Goal: Obtain resource: Obtain resource

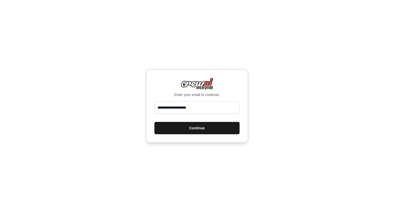
type input "**********"
click at [186, 130] on button "Continue" at bounding box center [196, 128] width 85 height 12
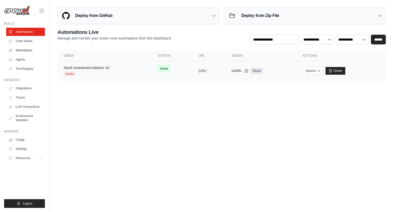
click at [94, 67] on link "Stock Investment Advisor V0" at bounding box center [87, 68] width 46 height 4
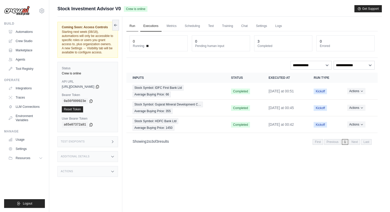
click at [130, 26] on link "Run" at bounding box center [132, 26] width 12 height 11
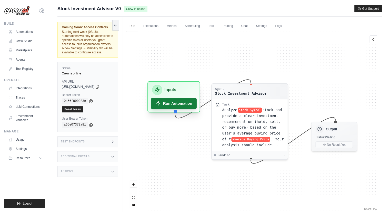
click at [171, 101] on button "Run Automation" at bounding box center [174, 103] width 46 height 11
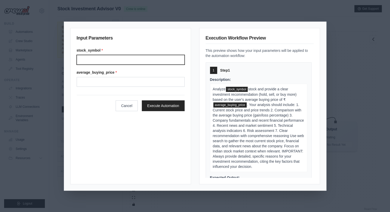
click at [112, 59] on input "Stock symbol" at bounding box center [131, 60] width 108 height 10
paste input "**********"
type input "**********"
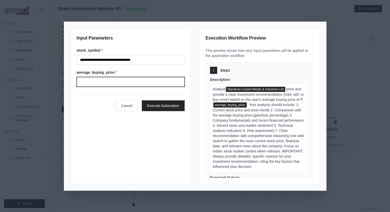
click at [98, 81] on input "Average buying price" at bounding box center [131, 82] width 108 height 10
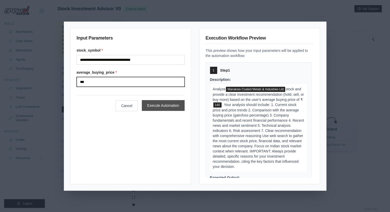
type input "***"
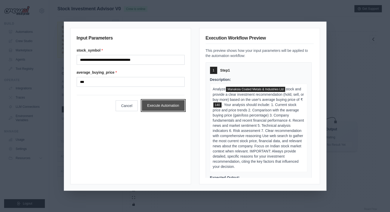
click at [156, 102] on button "Execute Automation" at bounding box center [163, 105] width 43 height 11
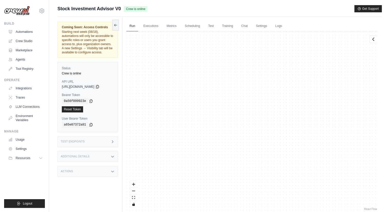
scroll to position [961, 0]
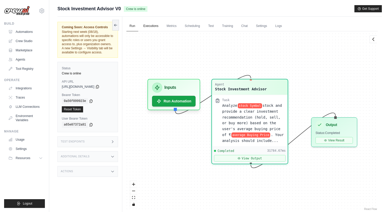
click at [156, 24] on link "Executions" at bounding box center [150, 26] width 21 height 11
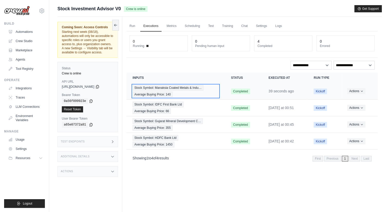
click at [167, 87] on span "Stock Symbol: Manaksia Coated Metals & Indu…" at bounding box center [168, 88] width 71 height 6
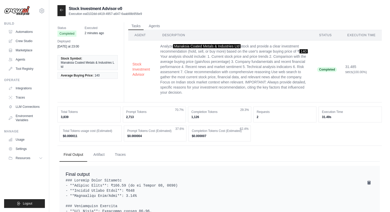
click at [62, 8] on icon at bounding box center [61, 10] width 4 height 4
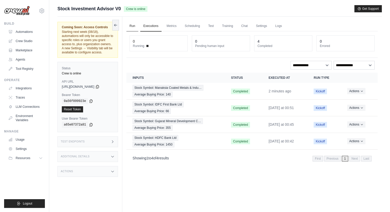
click at [132, 26] on link "Run" at bounding box center [132, 26] width 12 height 11
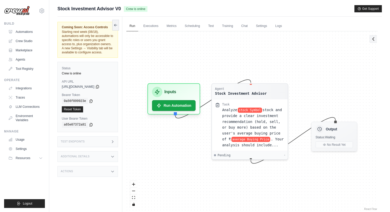
click at [373, 39] on icon at bounding box center [373, 38] width 2 height 3
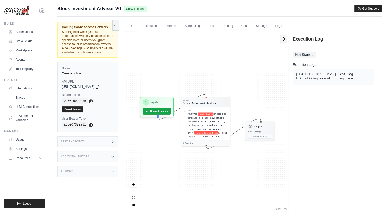
click at [285, 41] on icon at bounding box center [283, 38] width 5 height 5
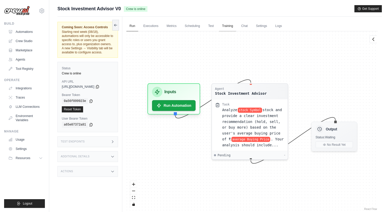
click at [226, 23] on link "Training" at bounding box center [227, 26] width 17 height 11
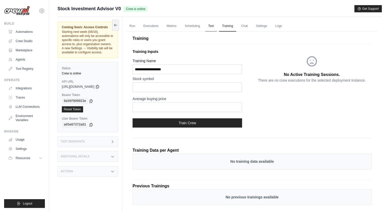
click at [212, 24] on link "Test" at bounding box center [211, 26] width 12 height 11
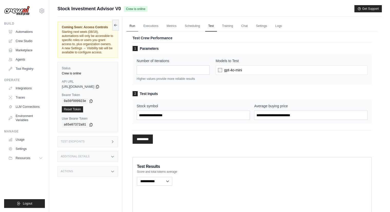
click at [129, 25] on link "Run" at bounding box center [132, 26] width 12 height 11
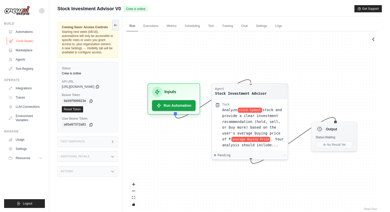
click at [30, 39] on link "Crew Studio" at bounding box center [26, 41] width 39 height 8
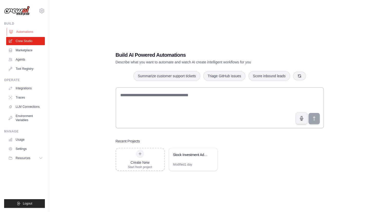
click at [29, 31] on link "Automations" at bounding box center [26, 32] width 39 height 8
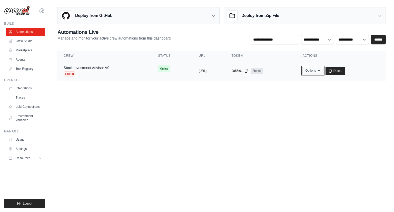
click at [323, 68] on button "Options" at bounding box center [312, 71] width 21 height 8
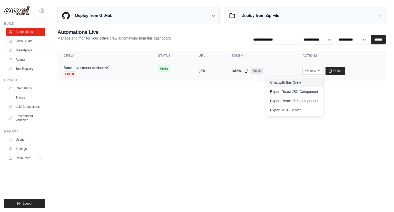
click at [316, 81] on link "Chat with this Crew" at bounding box center [294, 82] width 57 height 9
click at [83, 68] on link "Stock Investment Advisor V0" at bounding box center [87, 68] width 46 height 4
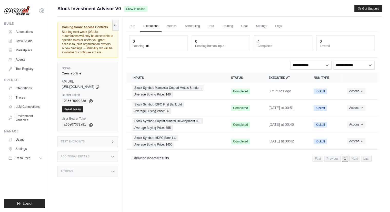
click at [113, 170] on icon at bounding box center [112, 171] width 4 height 4
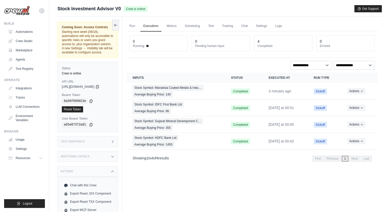
scroll to position [22, 0]
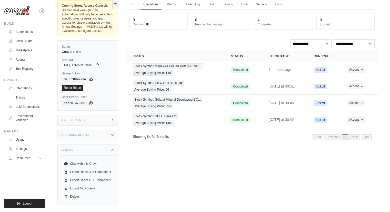
click at [111, 133] on icon at bounding box center [112, 135] width 4 height 4
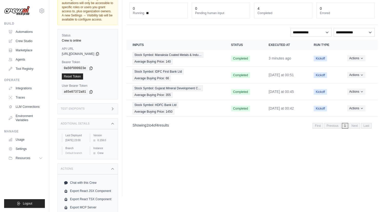
scroll to position [33, 0]
click at [112, 107] on icon at bounding box center [112, 109] width 4 height 4
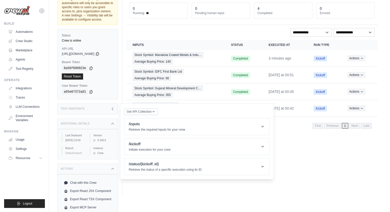
click at [112, 107] on icon at bounding box center [112, 109] width 4 height 4
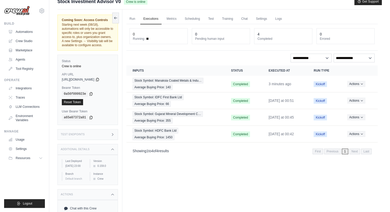
scroll to position [4, 0]
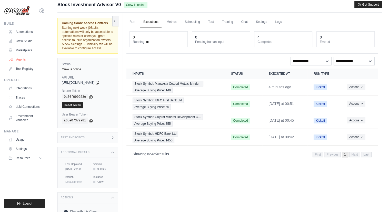
click at [27, 59] on link "Agents" at bounding box center [26, 59] width 39 height 8
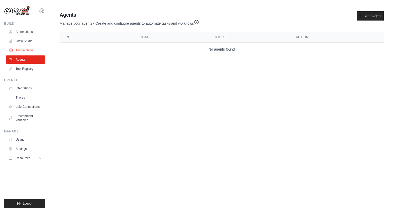
click at [28, 47] on link "Marketplace" at bounding box center [26, 50] width 39 height 8
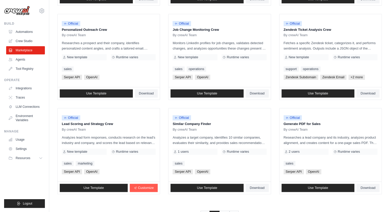
scroll to position [263, 0]
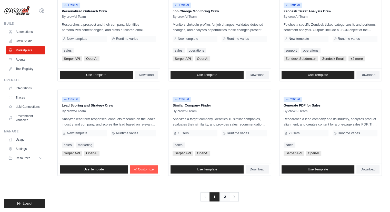
click at [227, 193] on link "2" at bounding box center [225, 196] width 10 height 9
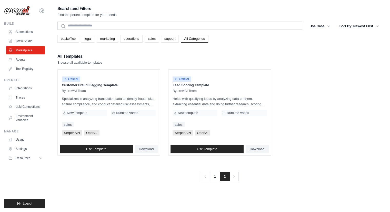
click at [216, 193] on div "Search and Filters Find the perfect template for your needs Search Use Case bac…" at bounding box center [219, 111] width 324 height 212
click at [213, 175] on link "1" at bounding box center [215, 176] width 10 height 9
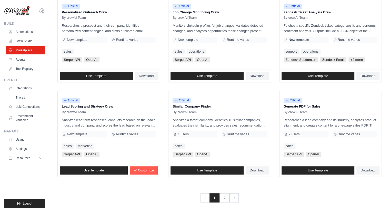
scroll to position [263, 0]
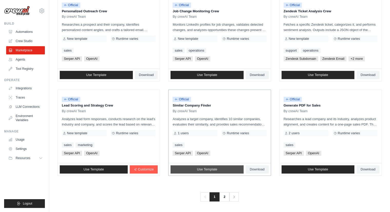
click at [218, 167] on link "Use Template" at bounding box center [206, 169] width 73 height 8
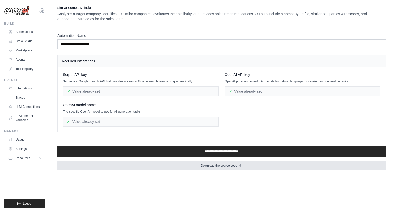
click at [223, 164] on span "Download the source code" at bounding box center [219, 165] width 36 height 4
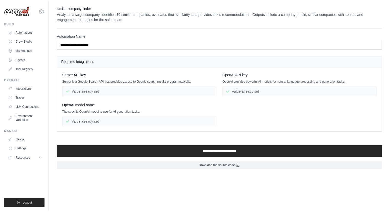
scroll to position [263, 0]
